Goal: Use online tool/utility: Utilize a website feature to perform a specific function

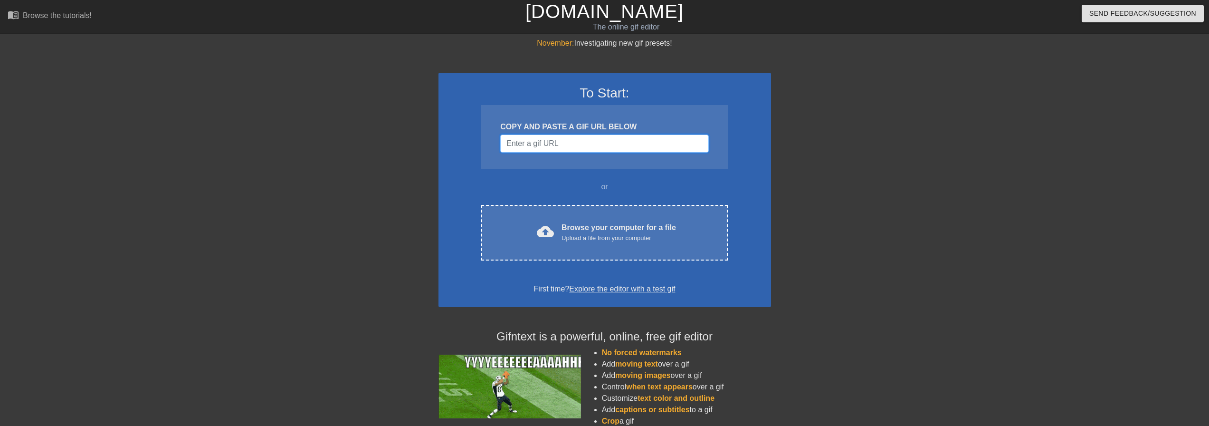
click at [517, 146] on input "Username" at bounding box center [604, 143] width 208 height 18
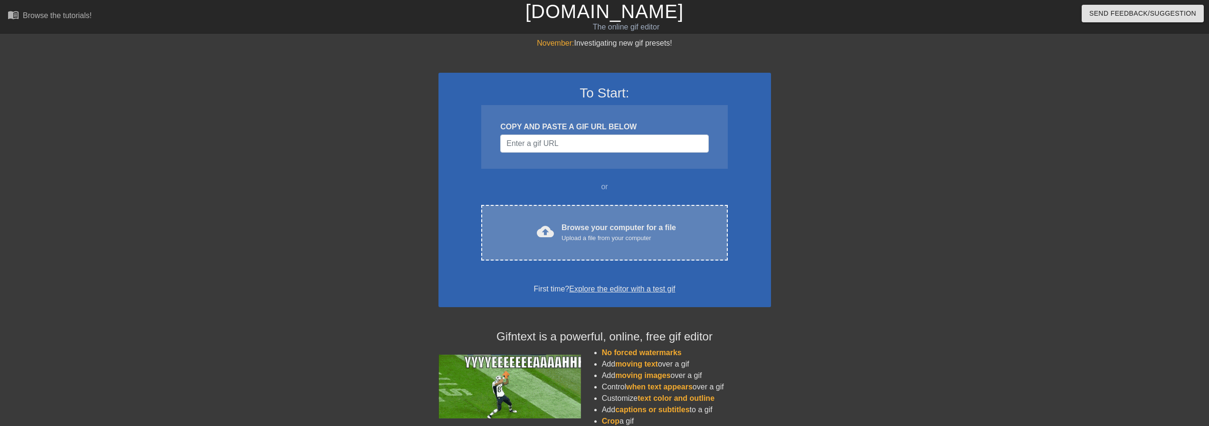
click at [556, 230] on div "cloud_upload Browse your computer for a file Upload a file from your computer" at bounding box center [604, 232] width 206 height 21
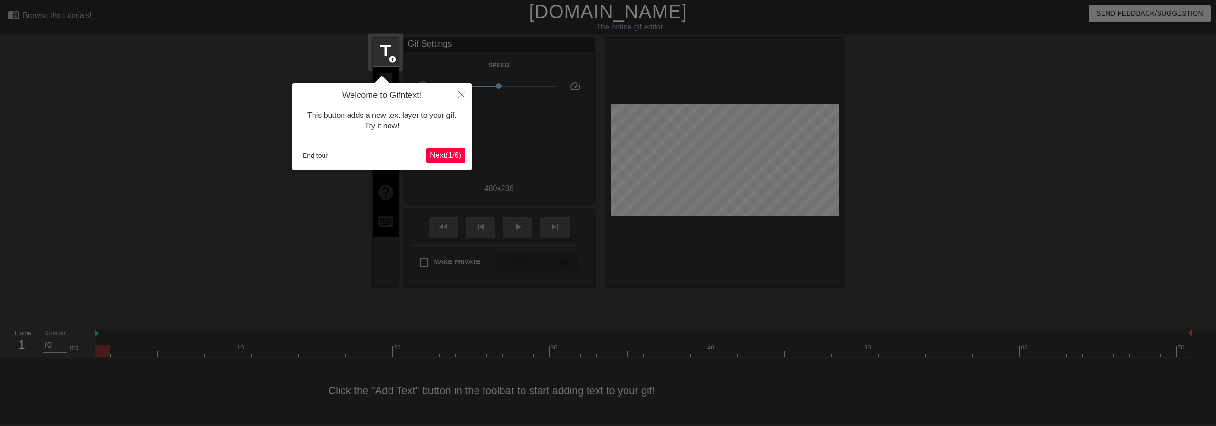
click at [445, 153] on span "Next ( 1 / 6 )" at bounding box center [445, 155] width 31 height 8
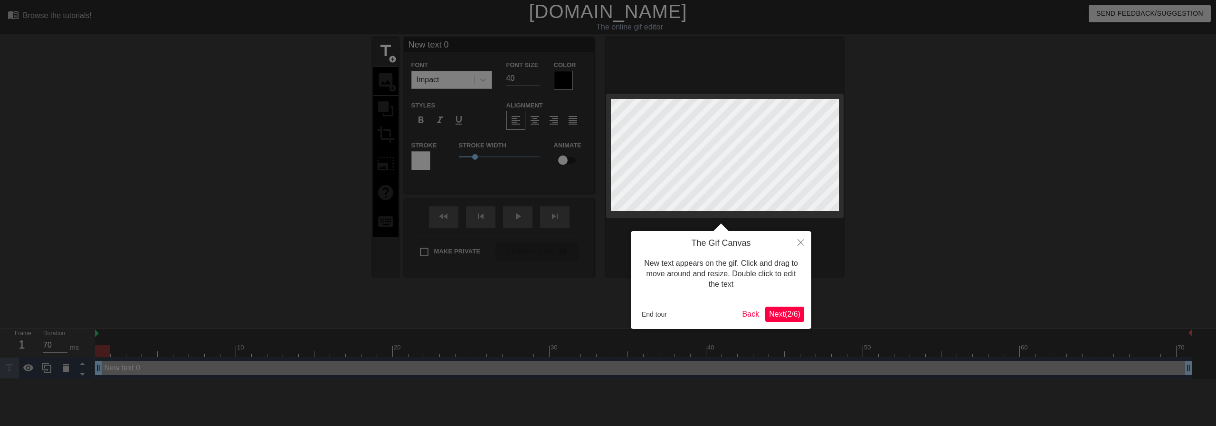
click at [772, 317] on span "Next ( 2 / 6 )" at bounding box center [784, 314] width 31 height 8
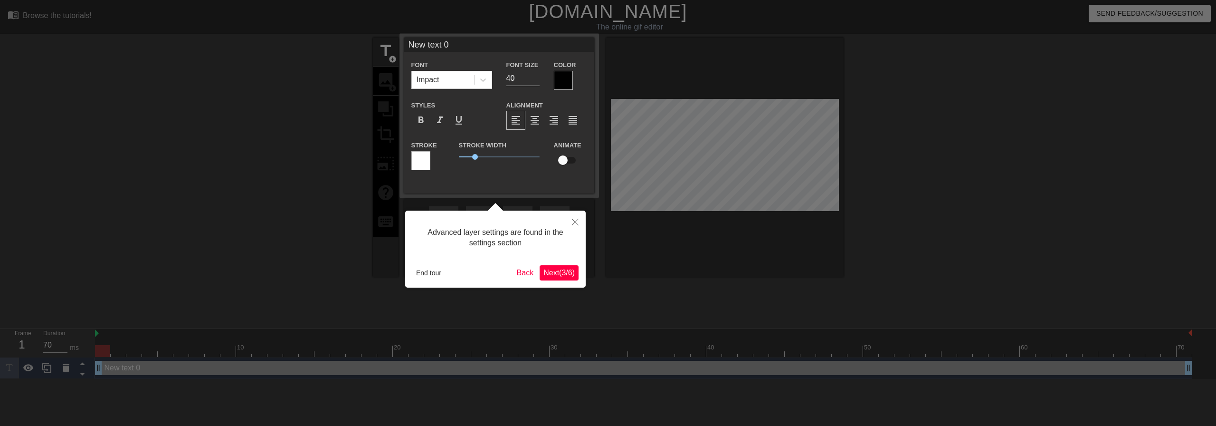
click at [571, 276] on span "Next ( 3 / 6 )" at bounding box center [558, 272] width 31 height 8
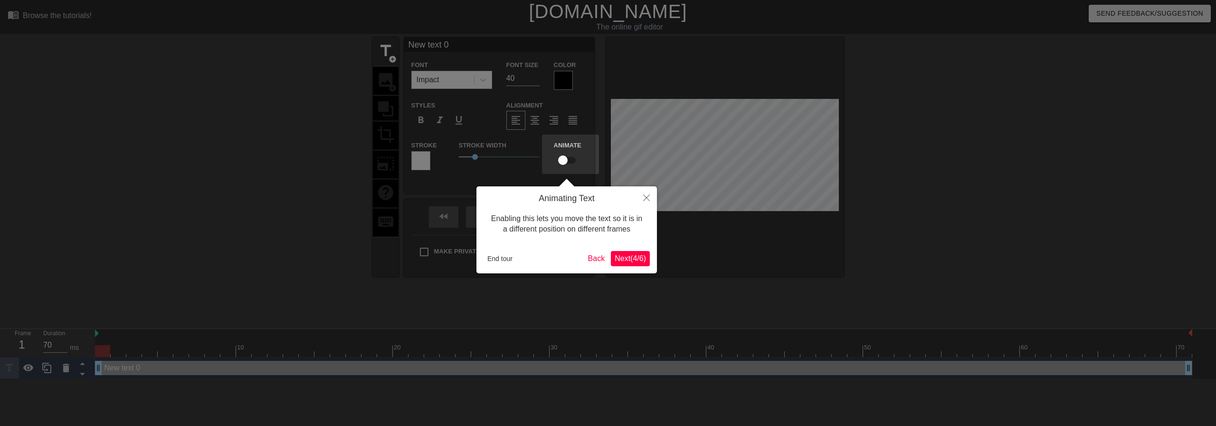
click at [636, 262] on span "Next ( 4 / 6 )" at bounding box center [630, 258] width 31 height 8
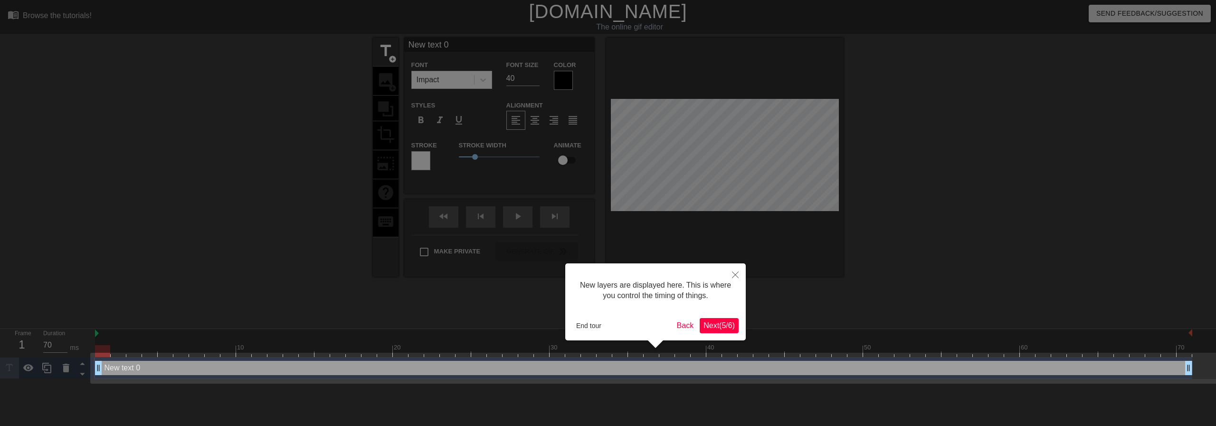
click at [715, 325] on span "Next ( 5 / 6 )" at bounding box center [719, 325] width 31 height 8
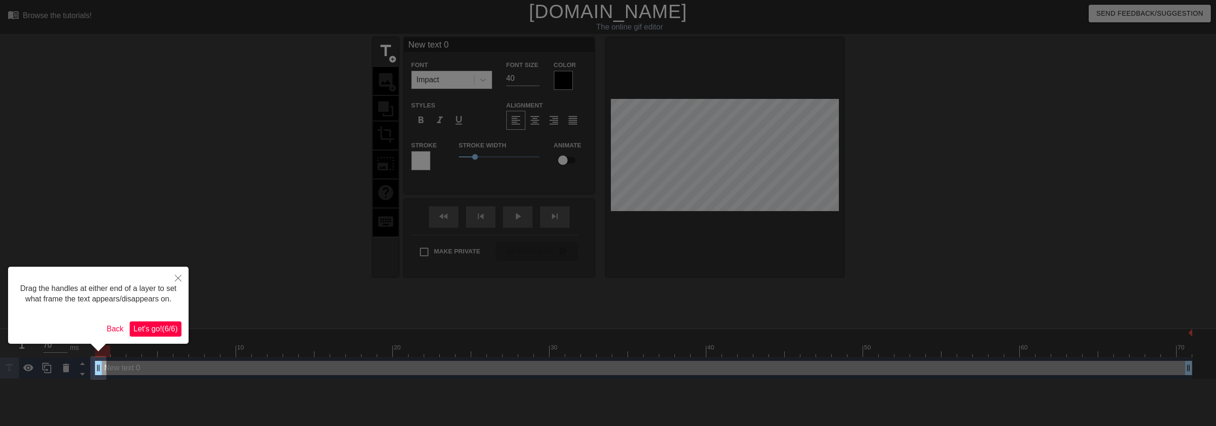
click at [721, 133] on div at bounding box center [608, 213] width 1216 height 426
click at [176, 278] on icon "Close" at bounding box center [178, 278] width 7 height 7
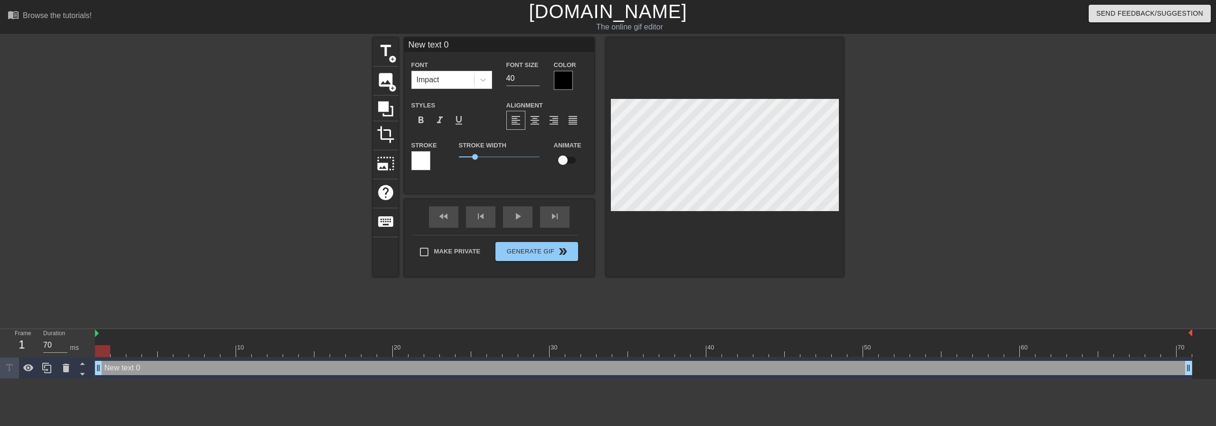
scroll to position [1, 2]
click at [594, 155] on div "title add_circle image add_circle crop photo_size_select_large help keyboard Ne…" at bounding box center [608, 157] width 471 height 239
click at [933, 176] on div at bounding box center [926, 180] width 143 height 285
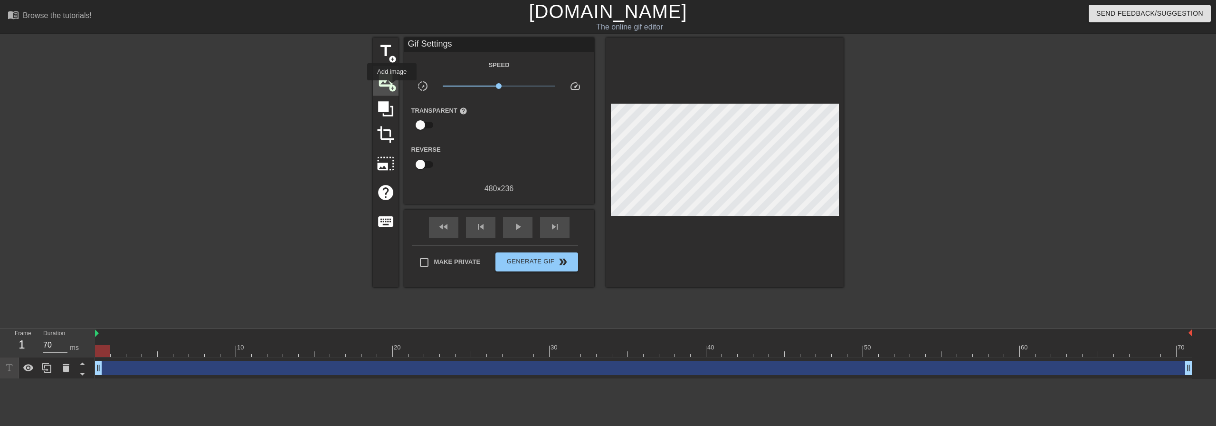
click at [392, 87] on span "add_circle" at bounding box center [393, 88] width 8 height 8
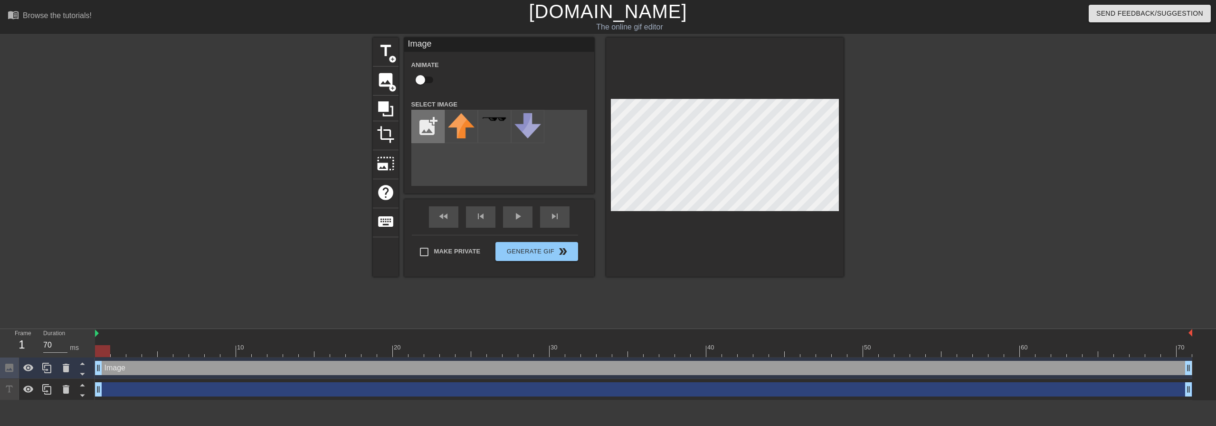
click at [425, 121] on input "file" at bounding box center [428, 126] width 32 height 32
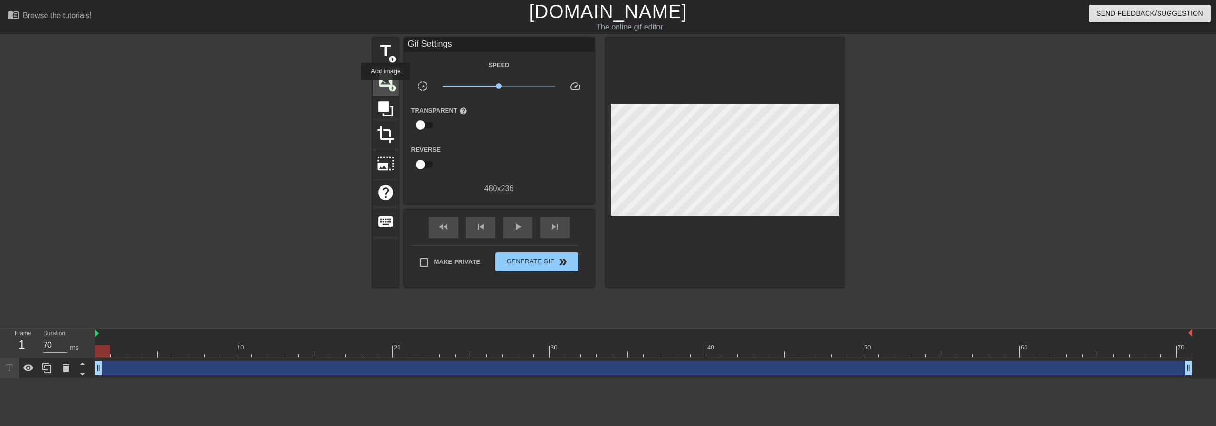
click at [385, 86] on span "image" at bounding box center [386, 80] width 18 height 18
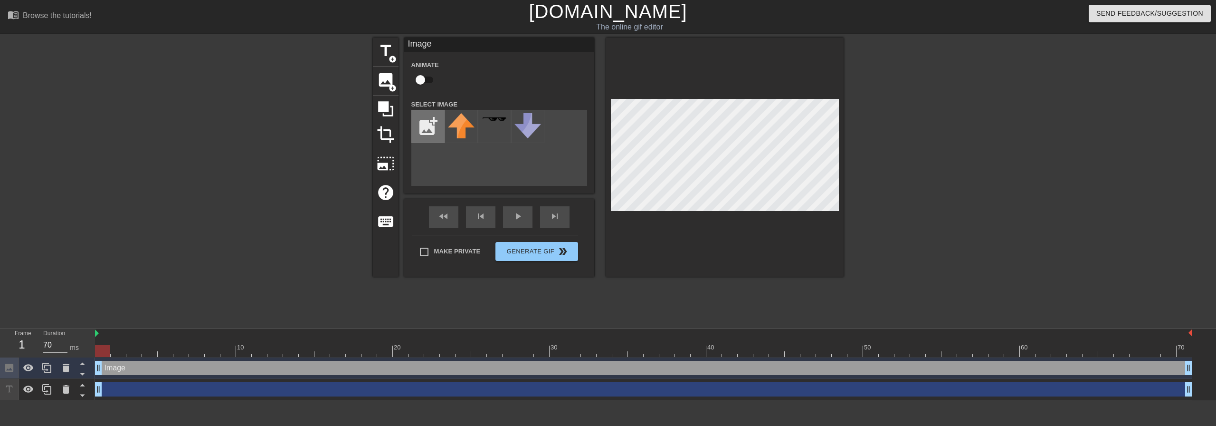
click at [425, 125] on input "file" at bounding box center [428, 126] width 32 height 32
type input "C:\fakepath\HeadShot.png"
drag, startPoint x: 466, startPoint y: 133, endPoint x: 471, endPoint y: 128, distance: 7.4
click at [466, 132] on img at bounding box center [461, 126] width 27 height 27
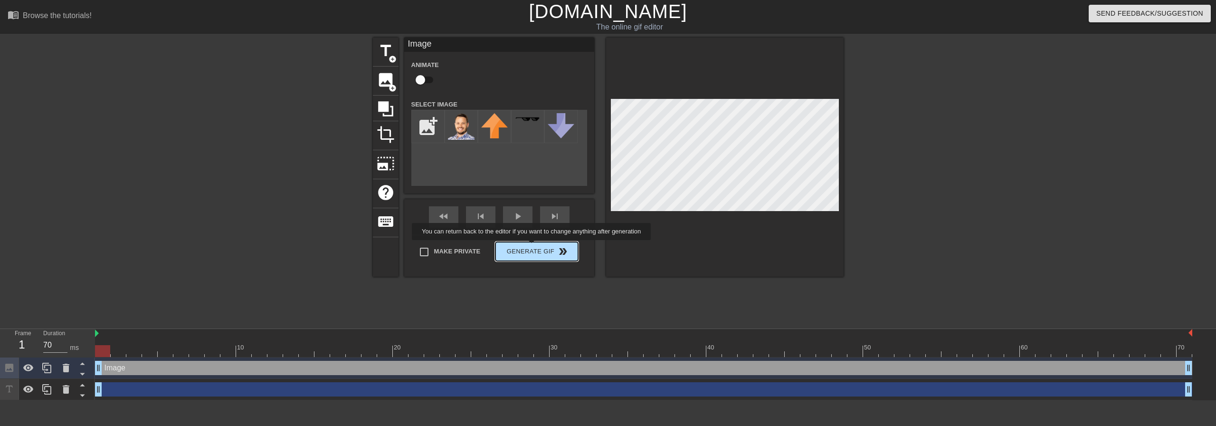
click at [533, 247] on div "Make Private Generate Gif double_arrow" at bounding box center [495, 254] width 166 height 38
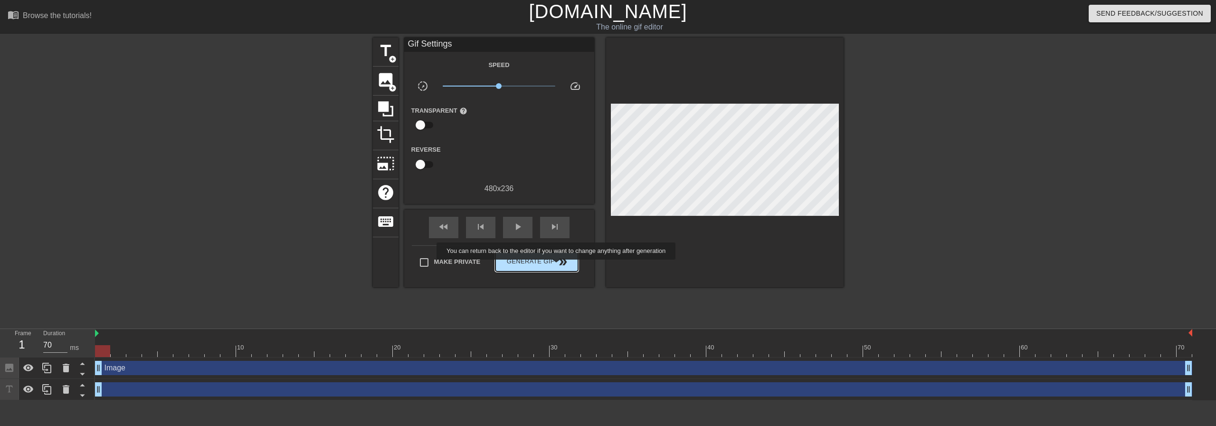
click at [557, 266] on span "double_arrow" at bounding box center [562, 261] width 11 height 11
